Goal: Task Accomplishment & Management: Complete application form

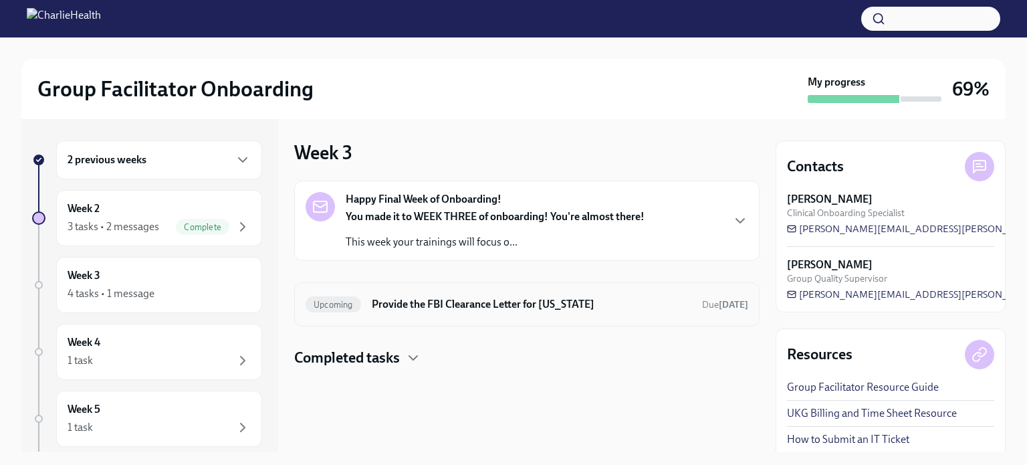
click at [377, 302] on h6 "Provide the FBI Clearance Letter for [US_STATE]" at bounding box center [532, 304] width 320 height 15
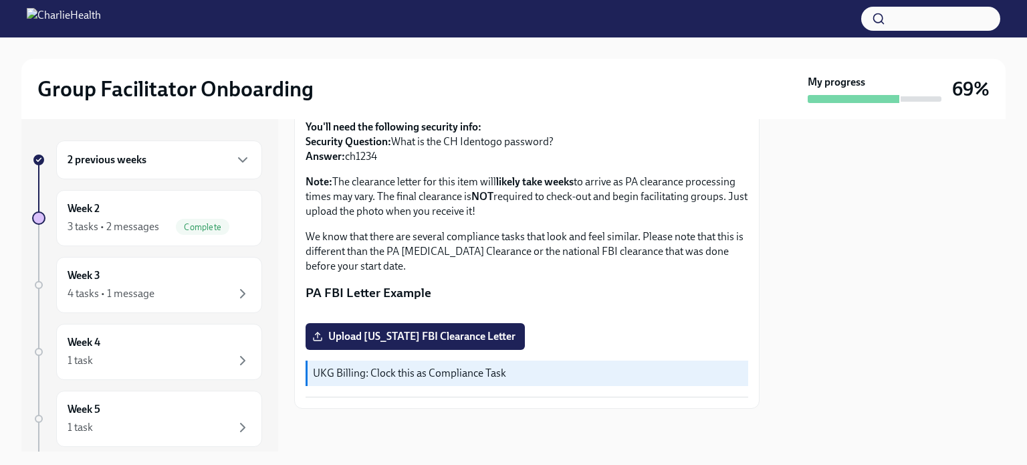
scroll to position [285, 0]
click at [442, 343] on span "Upload [US_STATE] FBI Clearance Letter" at bounding box center [415, 336] width 201 height 13
click at [0, 0] on input "Upload [US_STATE] FBI Clearance Letter" at bounding box center [0, 0] width 0 height 0
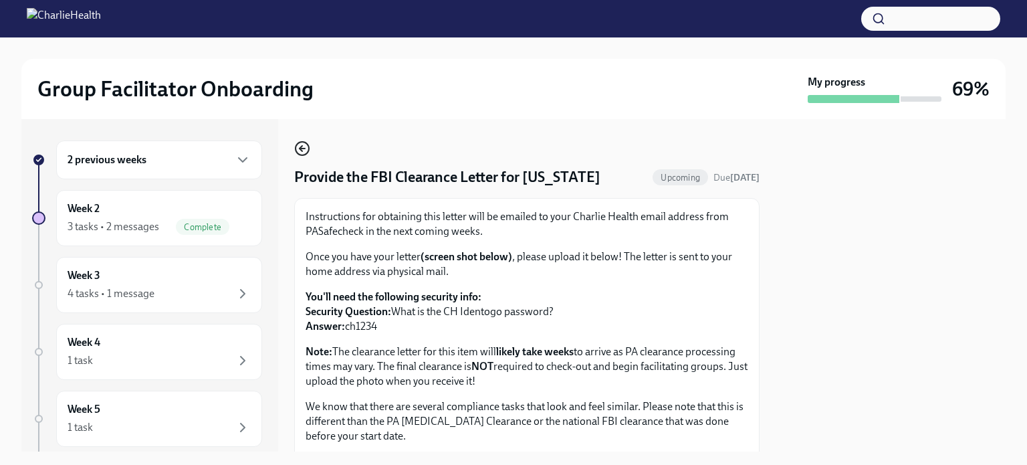
click at [303, 146] on icon "button" at bounding box center [302, 148] width 16 height 16
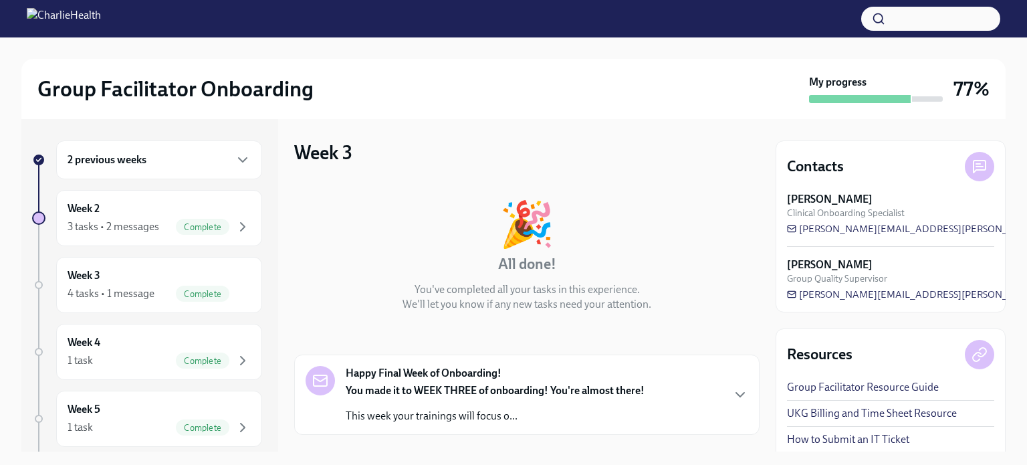
scroll to position [31, 0]
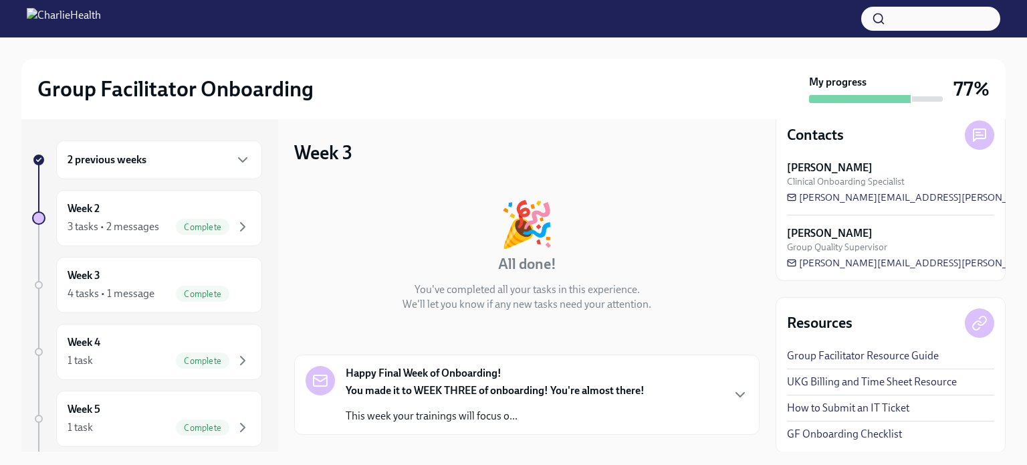
click at [457, 416] on p "This week your trainings will focus o..." at bounding box center [495, 415] width 299 height 15
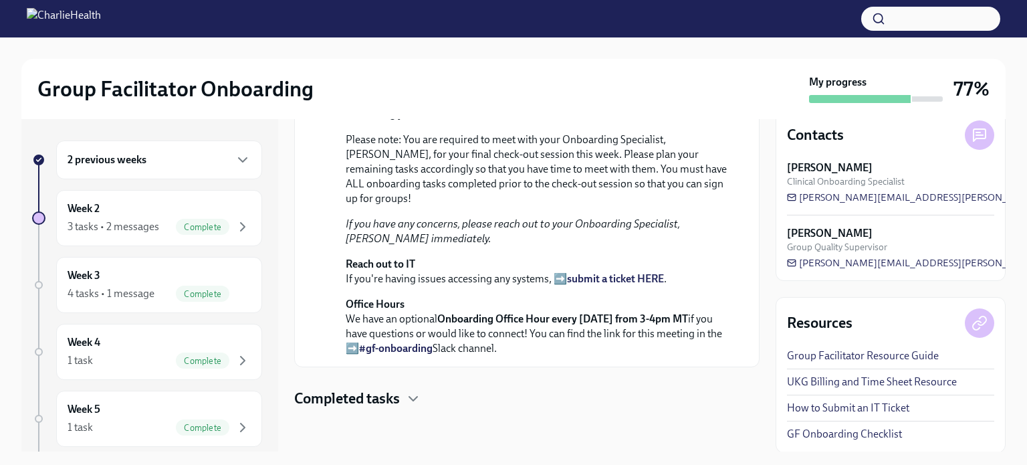
scroll to position [590, 0]
click at [420, 402] on icon "button" at bounding box center [413, 398] width 16 height 16
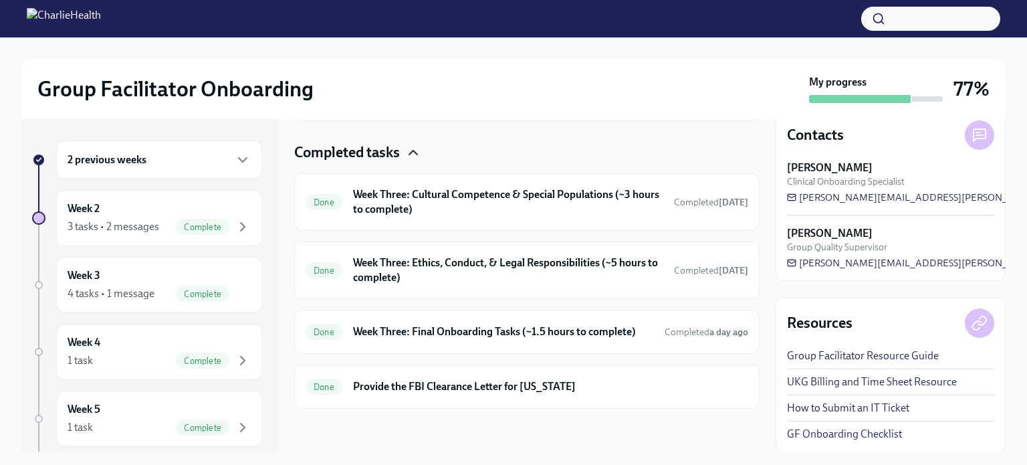
scroll to position [835, 0]
click at [436, 313] on div "Done Week Three: Final Onboarding Tasks (~1.5 hours to complete) Completed a da…" at bounding box center [526, 332] width 465 height 44
click at [436, 318] on div "Done Week Three: Final Onboarding Tasks (~1.5 hours to complete) Completed a da…" at bounding box center [526, 332] width 465 height 44
click at [439, 328] on h6 "Week Three: Final Onboarding Tasks (~1.5 hours to complete)" at bounding box center [503, 331] width 301 height 15
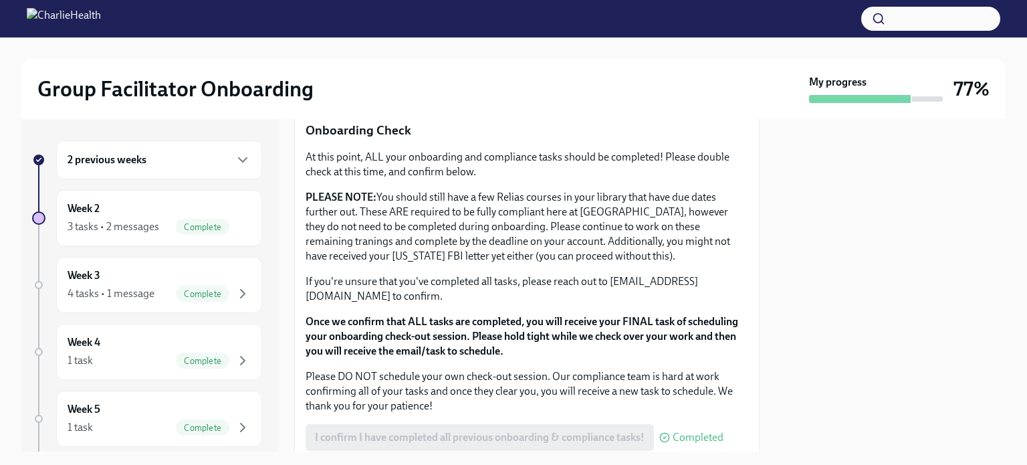
scroll to position [1153, 0]
